Goal: Information Seeking & Learning: Learn about a topic

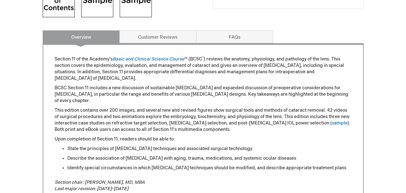
scroll to position [278, 0]
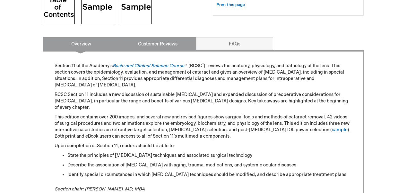
click at [156, 45] on link "Customer Reviews" at bounding box center [157, 43] width 77 height 13
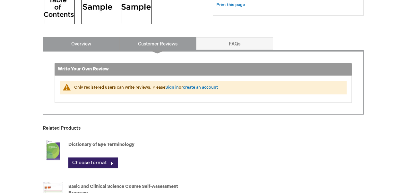
click at [85, 46] on link "Overview" at bounding box center [81, 43] width 77 height 13
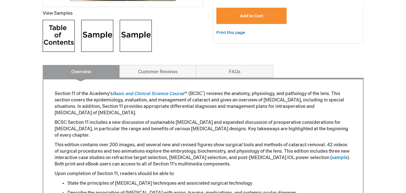
scroll to position [260, 0]
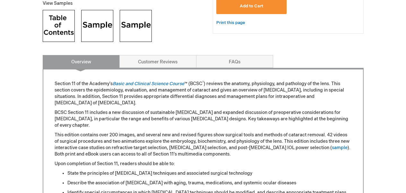
click at [98, 34] on img at bounding box center [97, 26] width 32 height 32
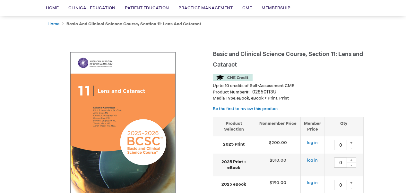
scroll to position [46, 0]
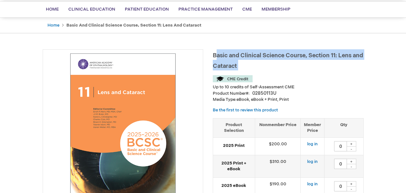
drag, startPoint x: 215, startPoint y: 55, endPoint x: 266, endPoint y: 73, distance: 54.9
click at [266, 73] on div "Basic and Clinical Science Course, Section 11: Lens and Cataract Up to 10 credi…" at bounding box center [288, 151] width 151 height 205
drag, startPoint x: 249, startPoint y: 67, endPoint x: 213, endPoint y: 55, distance: 38.4
click at [213, 55] on h1 "Basic and Clinical Science Course, Section 11: Lens and Cataract" at bounding box center [288, 59] width 151 height 21
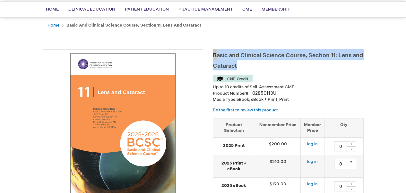
copy span "Basic and Clinical Science Course, Section 11: Lens and Cataract"
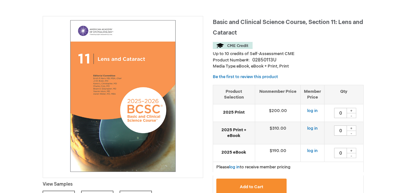
scroll to position [80, 0]
